Goal: Register for event/course

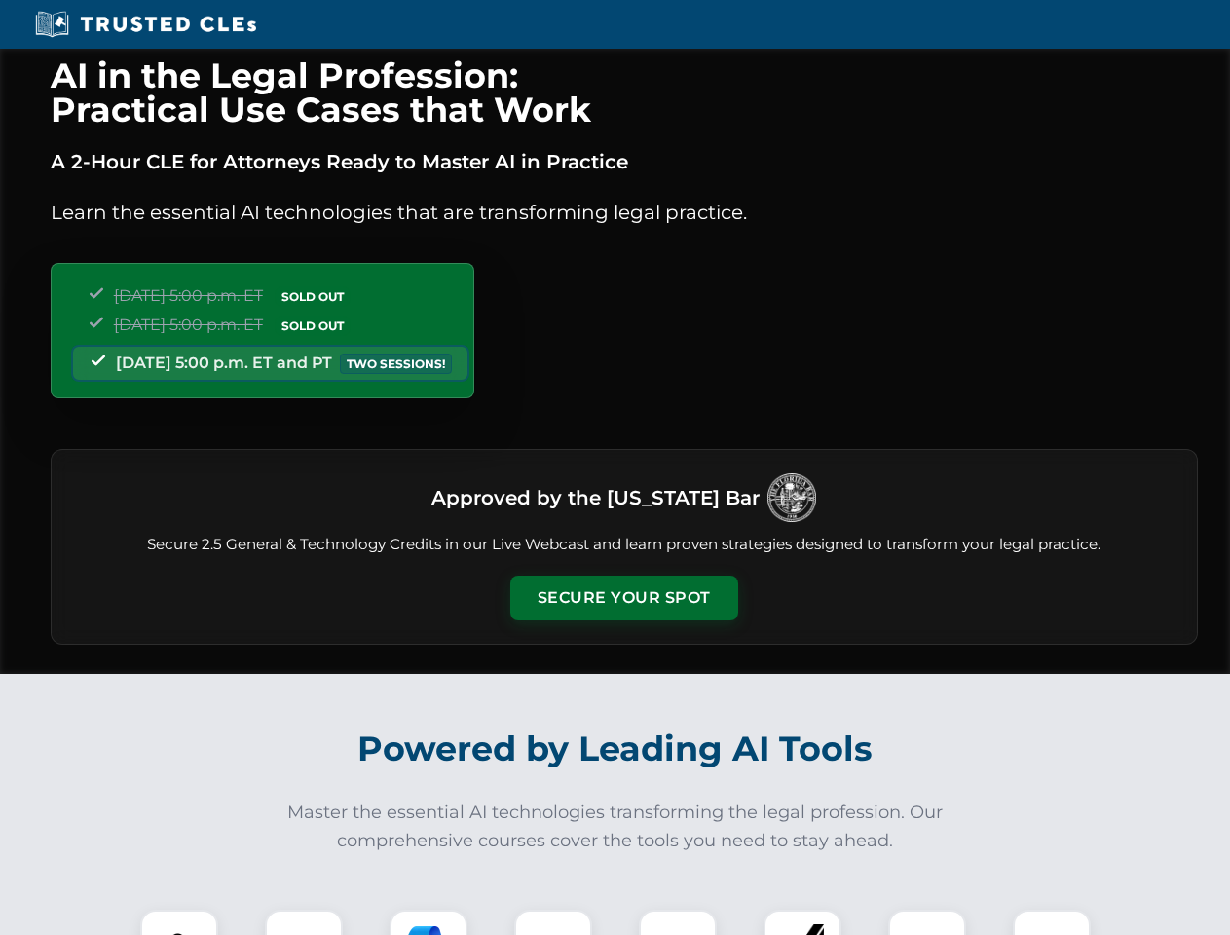
click at [623, 598] on button "Secure Your Spot" at bounding box center [624, 598] width 228 height 45
click at [179, 922] on img at bounding box center [179, 948] width 56 height 56
click at [304, 922] on div at bounding box center [304, 949] width 78 height 78
